Goal: Task Accomplishment & Management: Use online tool/utility

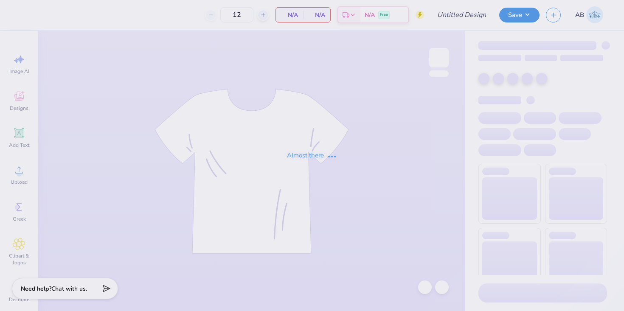
type input "Chi Omega Greek Groove Tank"
type input "50"
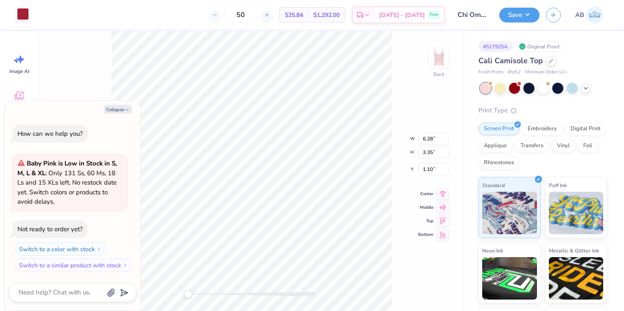
click at [20, 19] on div at bounding box center [23, 14] width 12 height 12
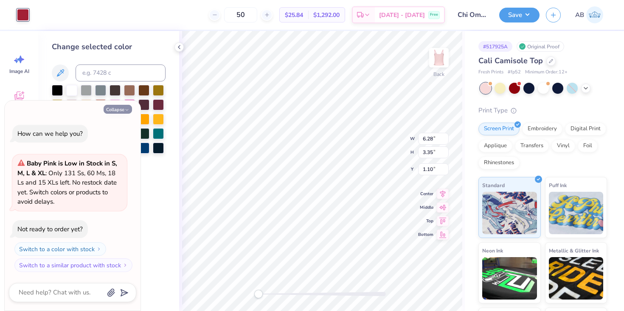
click at [118, 110] on button "Collapse" at bounding box center [118, 109] width 28 height 9
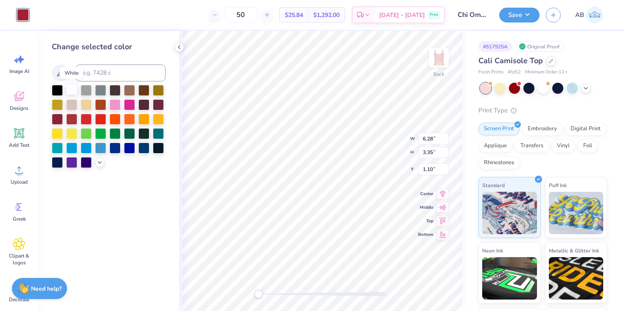
click at [71, 91] on div at bounding box center [71, 89] width 11 height 11
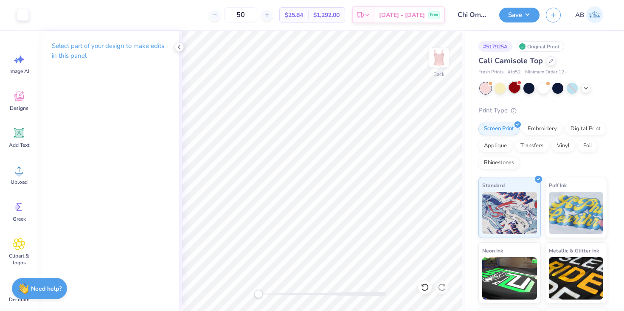
click at [514, 86] on div at bounding box center [514, 87] width 11 height 11
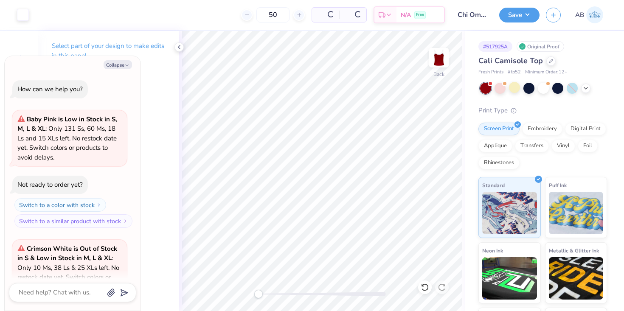
scroll to position [85, 0]
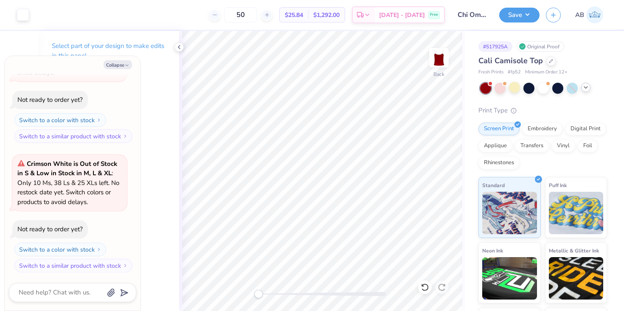
click at [585, 89] on icon at bounding box center [585, 87] width 7 height 7
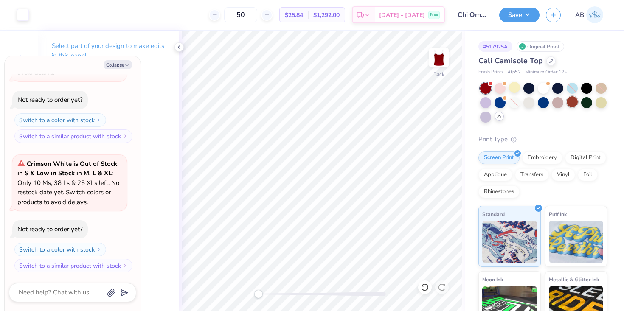
click at [574, 102] on div at bounding box center [572, 101] width 11 height 11
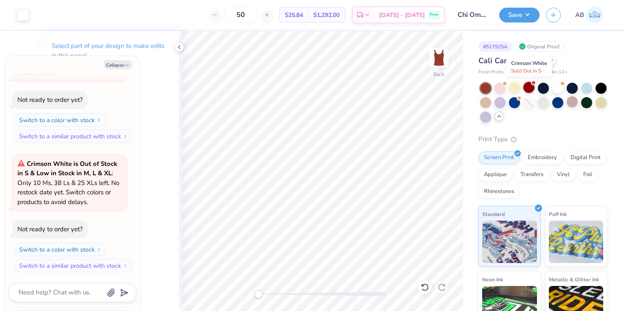
click at [528, 85] on div at bounding box center [528, 87] width 11 height 11
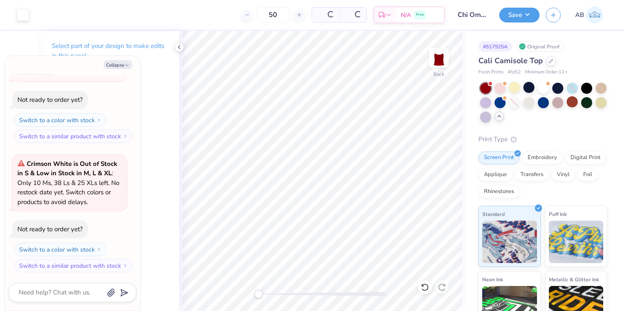
scroll to position [214, 0]
click at [121, 66] on button "Collapse" at bounding box center [118, 64] width 28 height 9
type textarea "x"
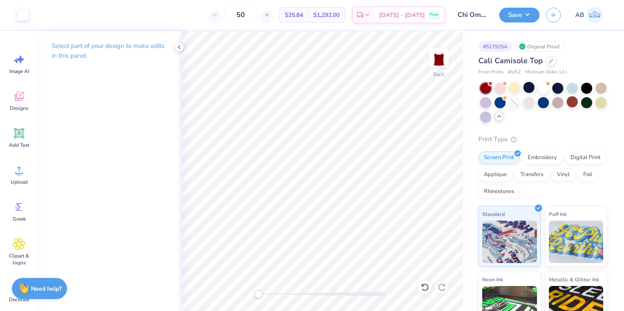
click at [545, 63] on div "Cali Camisole Top" at bounding box center [542, 60] width 129 height 11
click at [550, 63] on div at bounding box center [550, 60] width 9 height 9
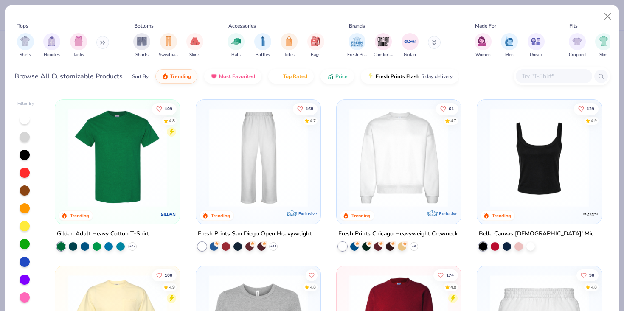
scroll to position [334, 0]
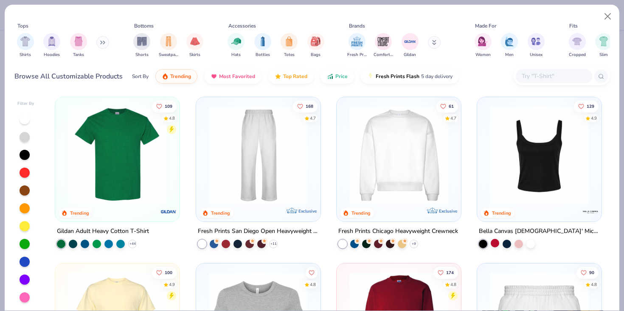
click at [497, 242] on div at bounding box center [495, 243] width 8 height 8
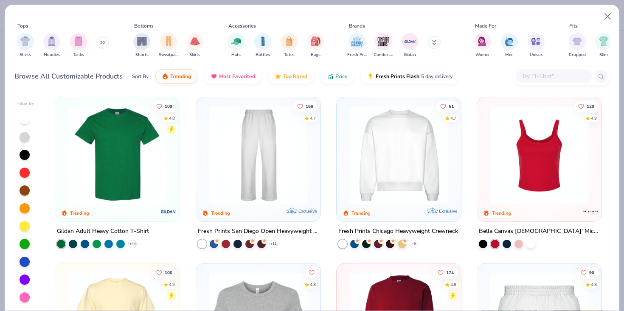
click at [546, 143] on img at bounding box center [539, 154] width 107 height 99
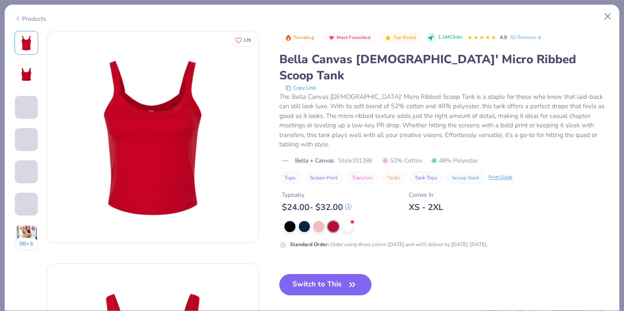
click at [316, 274] on button "Switch to This" at bounding box center [325, 284] width 92 height 21
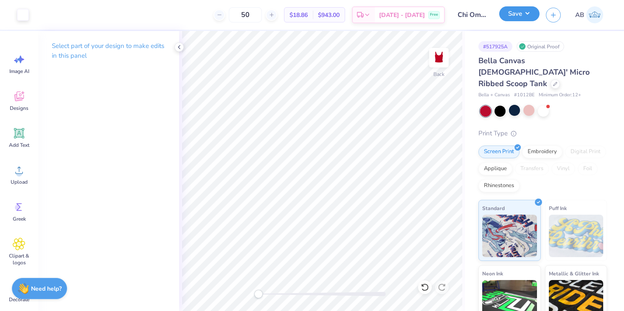
click at [519, 11] on button "Save" at bounding box center [519, 13] width 40 height 15
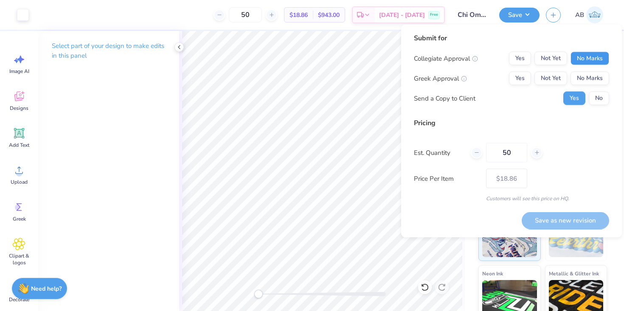
click at [591, 58] on button "No Marks" at bounding box center [589, 59] width 39 height 14
click at [527, 76] on button "Yes" at bounding box center [520, 79] width 22 height 14
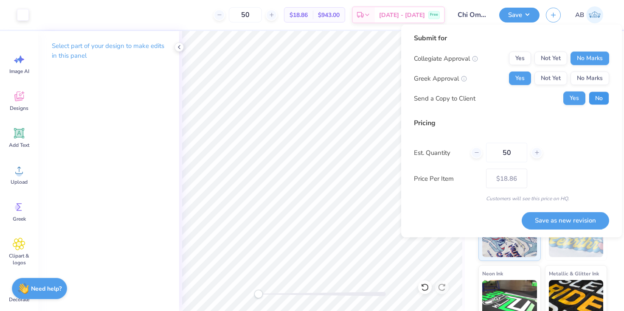
click at [596, 98] on button "No" at bounding box center [599, 99] width 20 height 14
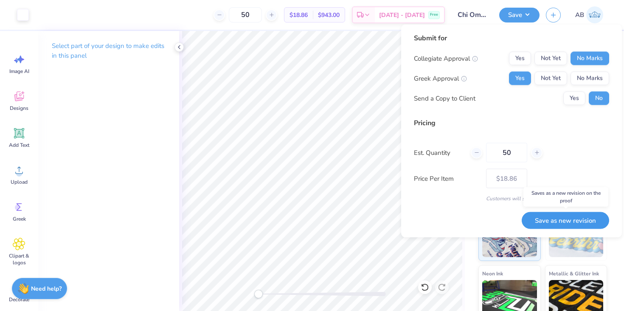
click at [569, 223] on button "Save as new revision" at bounding box center [565, 220] width 87 height 17
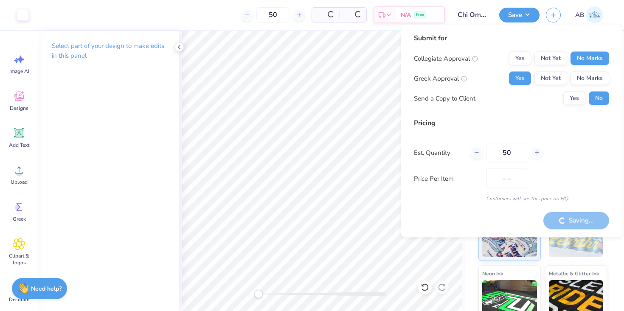
type input "$18.86"
